Goal: Task Accomplishment & Management: Complete application form

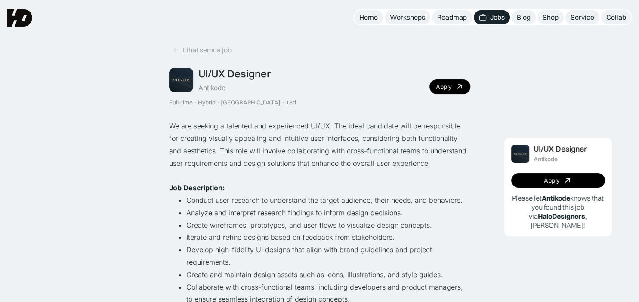
click at [493, 17] on div "Jobs" at bounding box center [497, 17] width 15 height 9
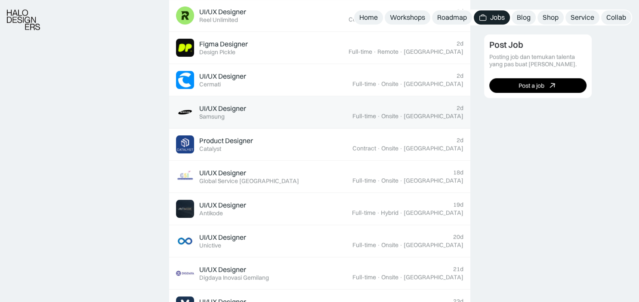
scroll to position [403, 0]
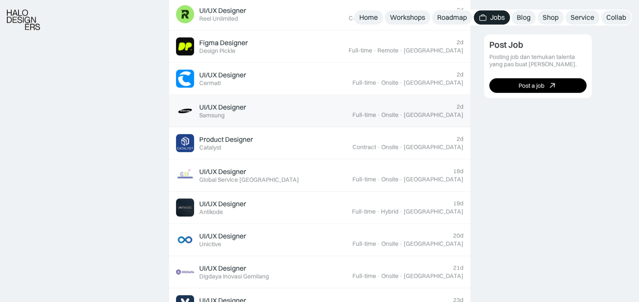
click at [225, 109] on div "UI/UX Designer" at bounding box center [222, 107] width 47 height 9
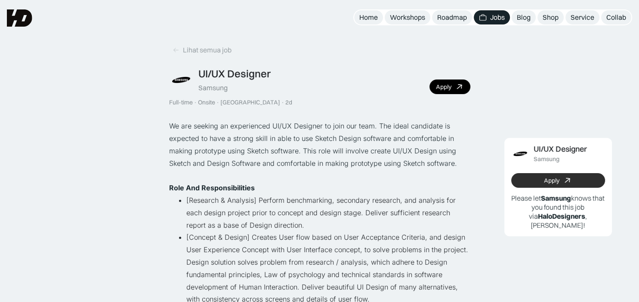
click at [537, 183] on link "Apply" at bounding box center [558, 180] width 94 height 15
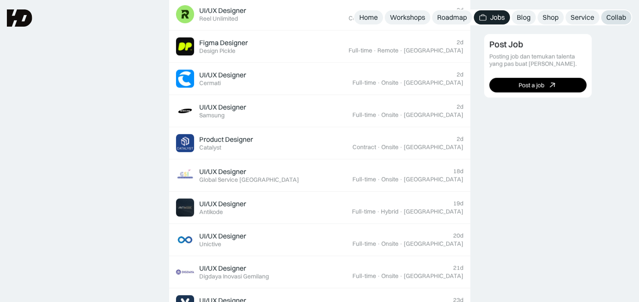
scroll to position [403, 0]
